Goal: Information Seeking & Learning: Learn about a topic

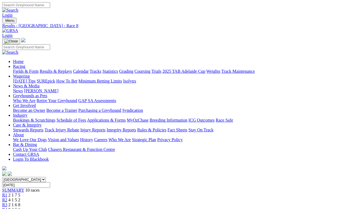
click at [23, 69] on link "Fields & Form" at bounding box center [26, 71] width 26 height 5
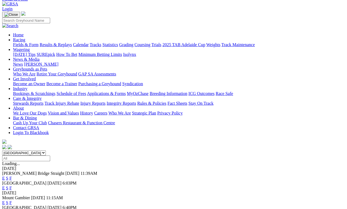
scroll to position [27, 0]
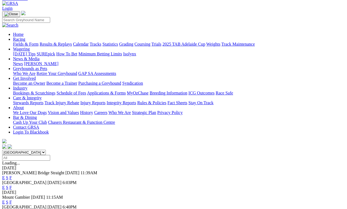
click at [12, 192] on link "F" at bounding box center [10, 211] width 2 height 5
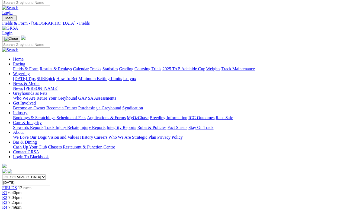
scroll to position [2, 0]
click at [27, 66] on link "Fields & Form" at bounding box center [26, 68] width 26 height 5
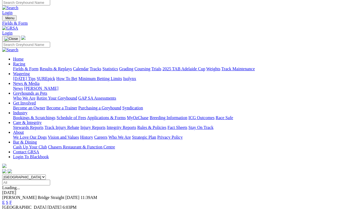
scroll to position [2, 0]
click at [12, 209] on link "F" at bounding box center [10, 212] width 2 height 5
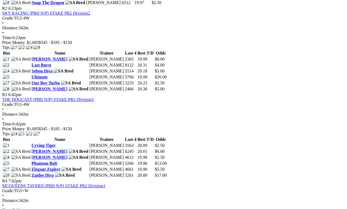
scroll to position [368, 0]
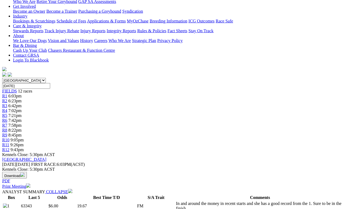
scroll to position [96, 0]
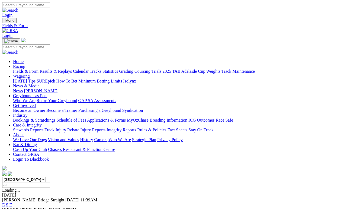
scroll to position [8, 0]
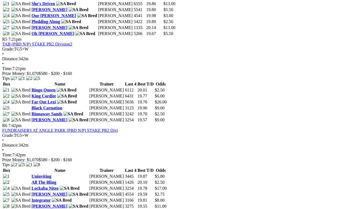
scroll to position [596, 0]
